Goal: Information Seeking & Learning: Learn about a topic

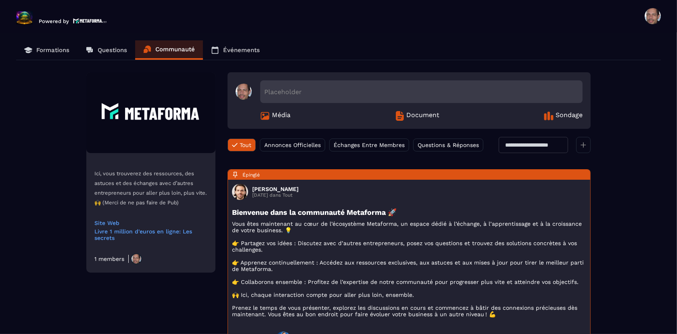
click at [331, 93] on div "Placeholder" at bounding box center [421, 91] width 322 height 23
click at [270, 88] on div "Placeholder" at bounding box center [421, 91] width 322 height 23
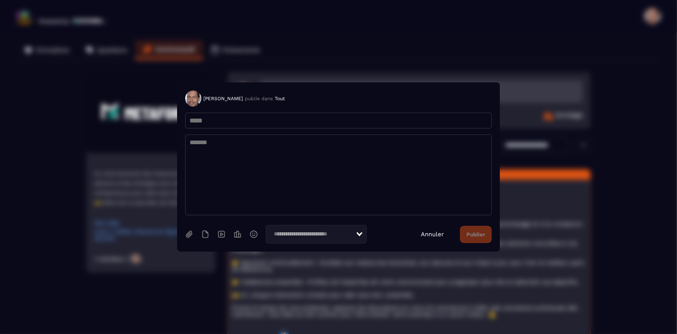
click at [437, 234] on link "Annuler" at bounding box center [432, 233] width 23 height 7
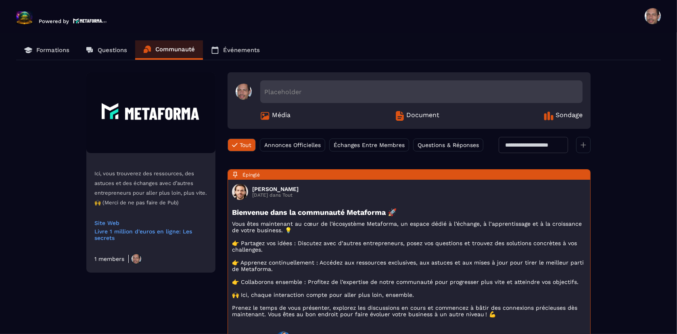
click at [112, 49] on p "Questions" at bounding box center [112, 49] width 29 height 7
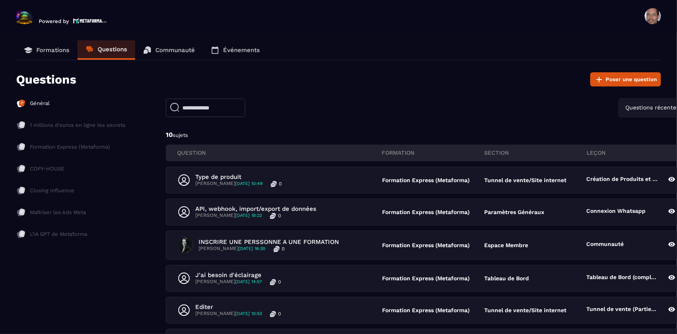
click at [186, 108] on input "text" at bounding box center [206, 107] width 80 height 19
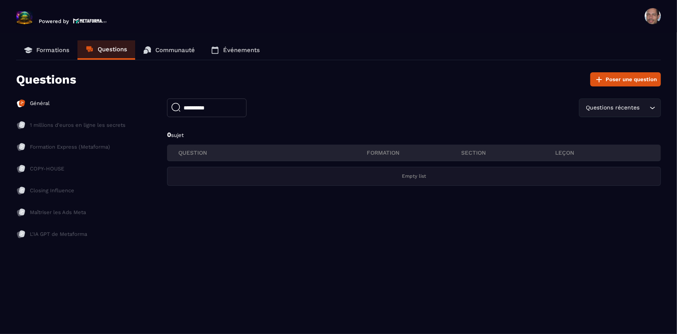
drag, startPoint x: 232, startPoint y: 112, endPoint x: 146, endPoint y: 113, distance: 86.8
click at [146, 113] on div "**********" at bounding box center [338, 174] width 645 height 153
type input "*******"
click at [52, 48] on p "Formations" at bounding box center [52, 49] width 33 height 7
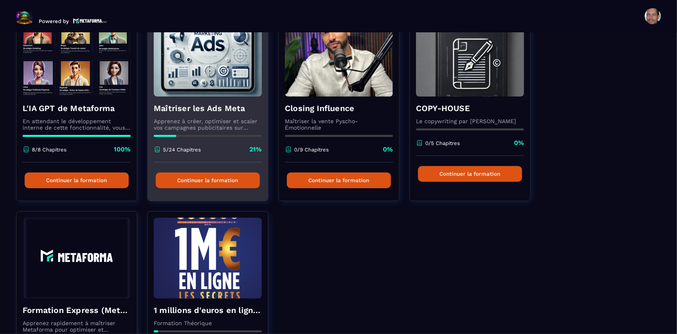
scroll to position [45, 0]
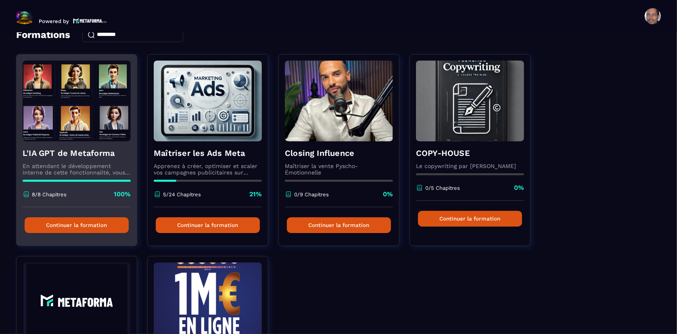
click at [105, 134] on img at bounding box center [77, 101] width 108 height 81
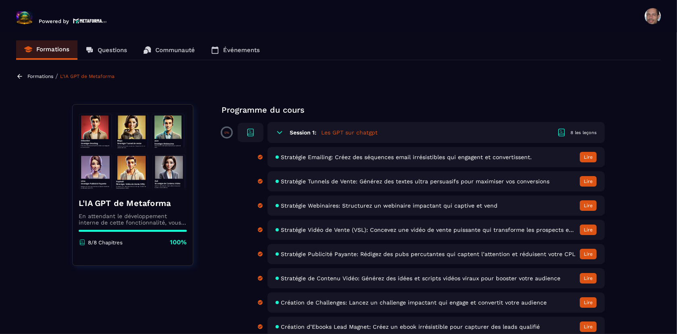
scroll to position [12, 0]
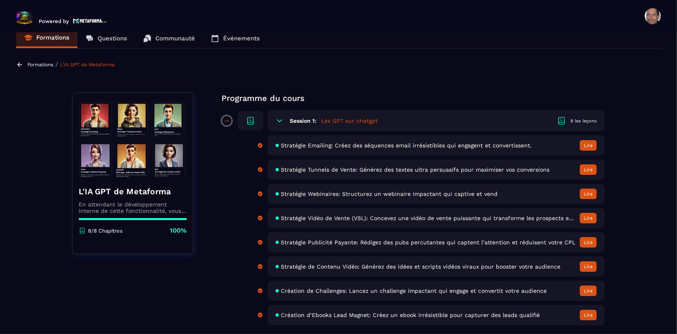
click at [592, 144] on button "Lire" at bounding box center [588, 145] width 17 height 10
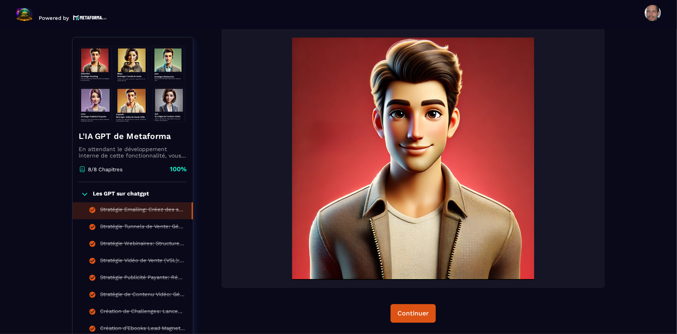
scroll to position [84, 0]
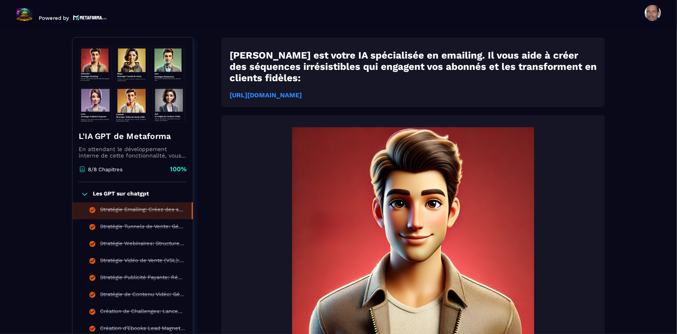
click at [302, 91] on strong "[URL][DOMAIN_NAME]" at bounding box center [266, 95] width 72 height 8
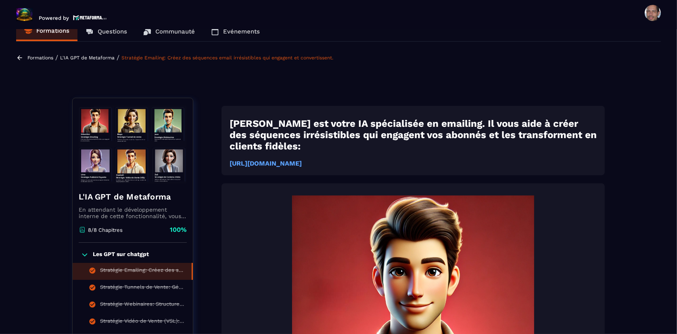
scroll to position [0, 0]
